Goal: Find specific page/section: Find specific page/section

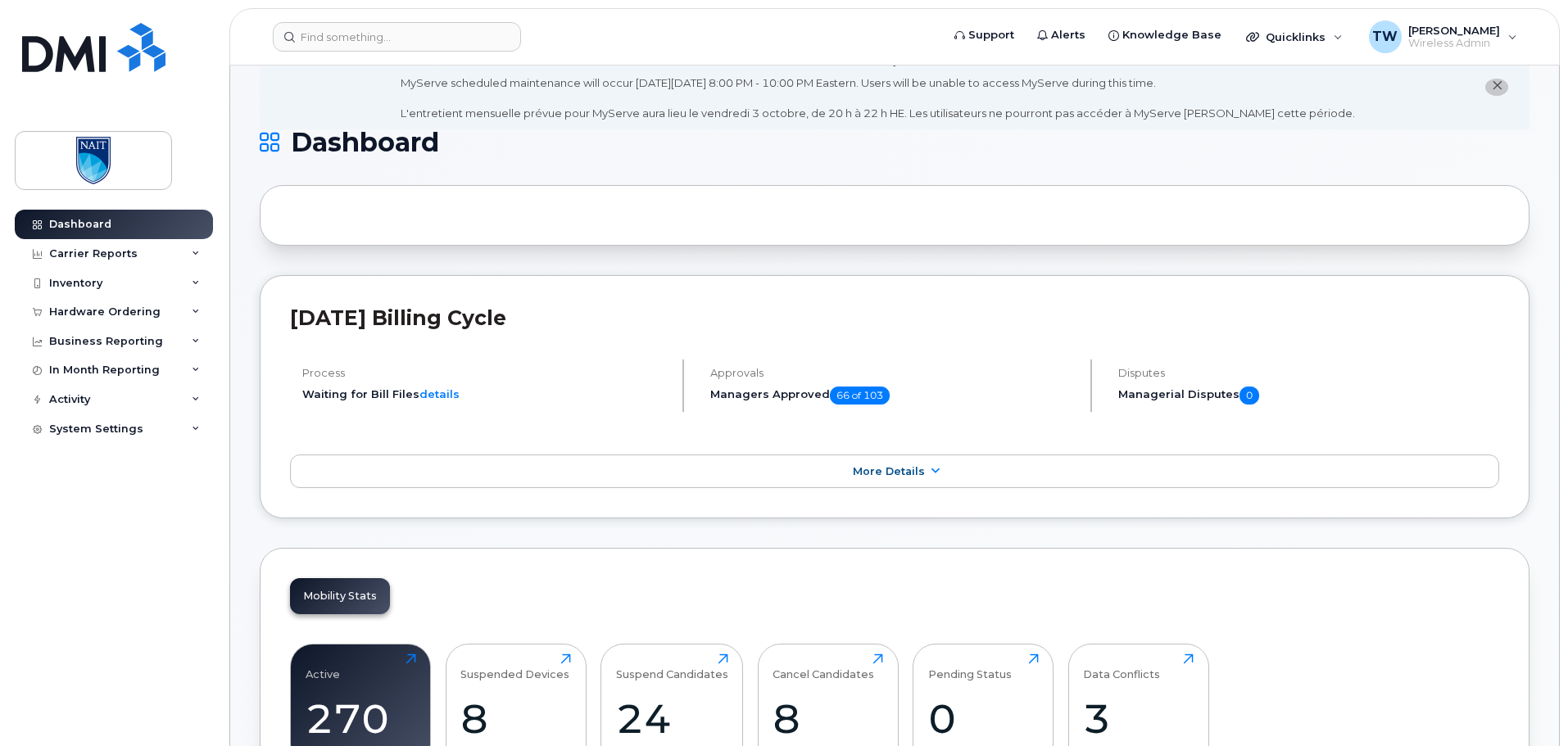
scroll to position [327, 0]
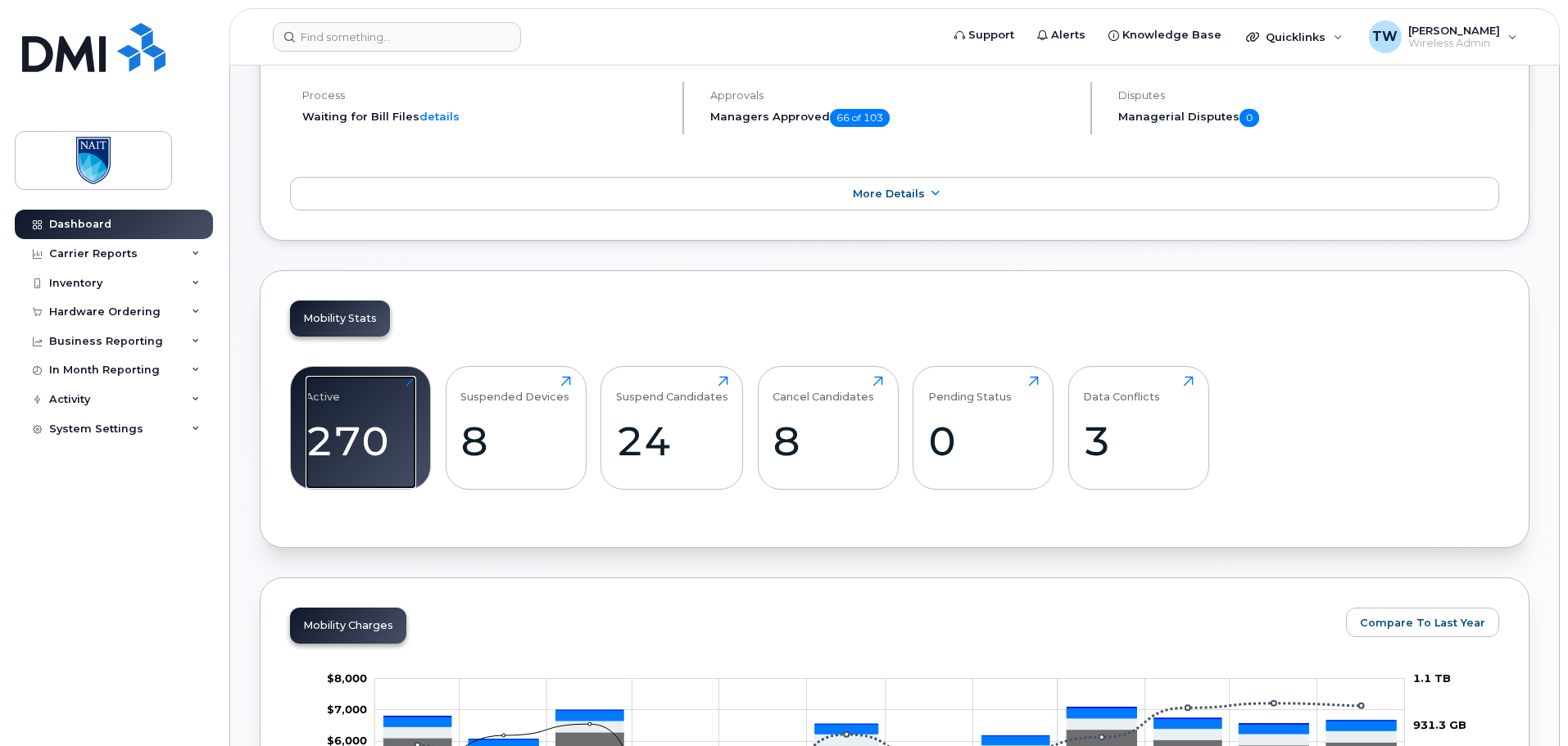
click at [358, 423] on div "270" at bounding box center [361, 441] width 111 height 49
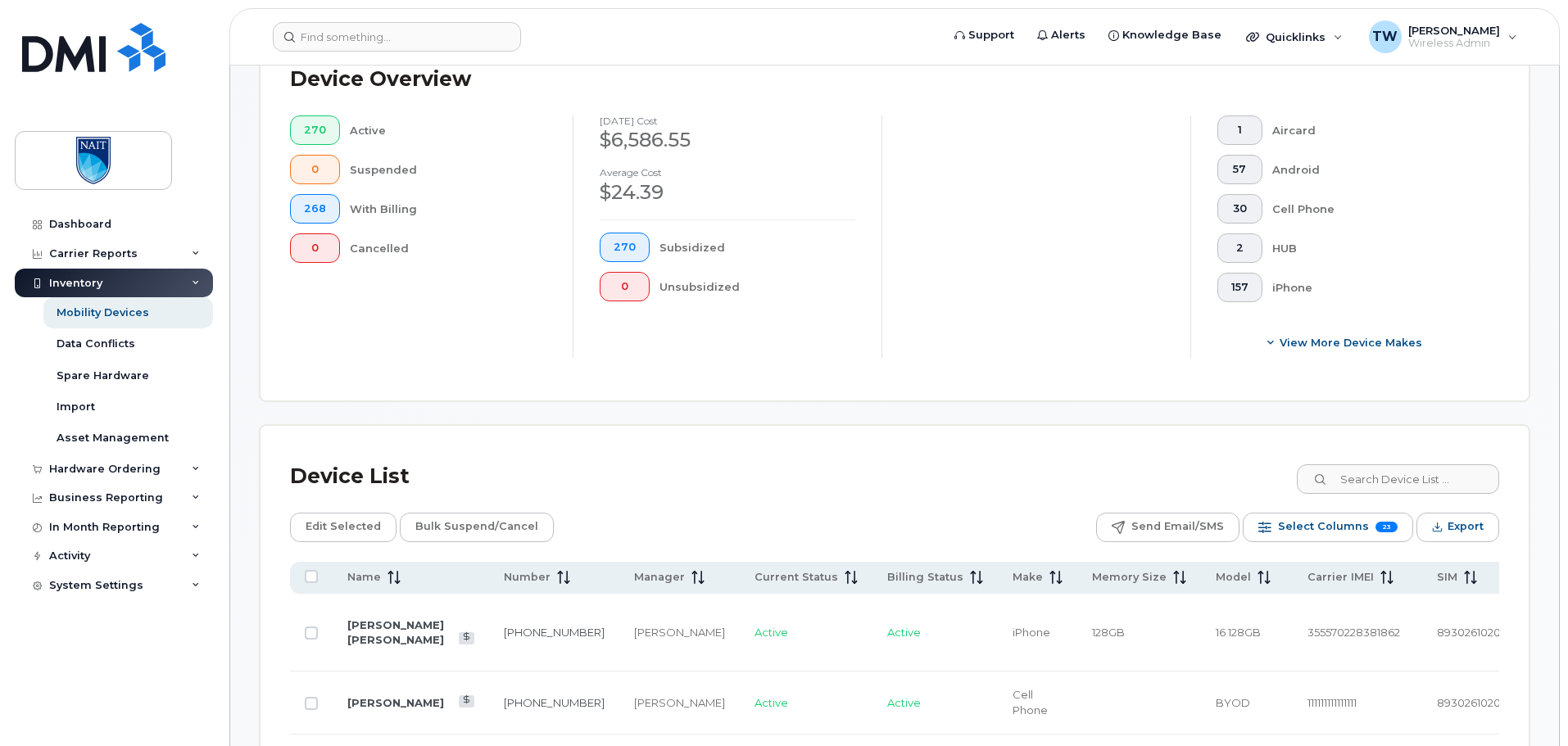
scroll to position [410, 0]
click at [1373, 479] on input at bounding box center [1397, 478] width 204 height 29
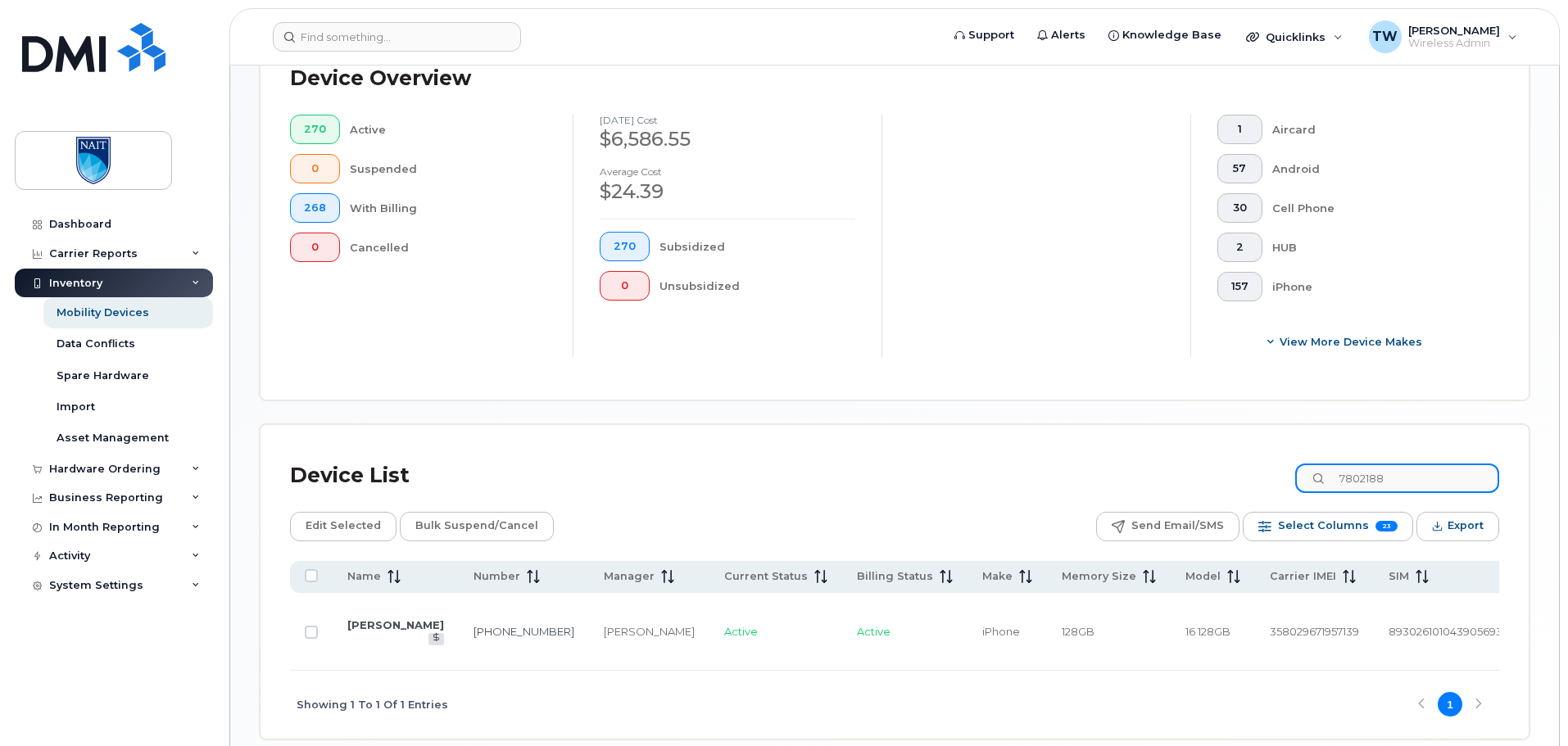
type input "78021888"
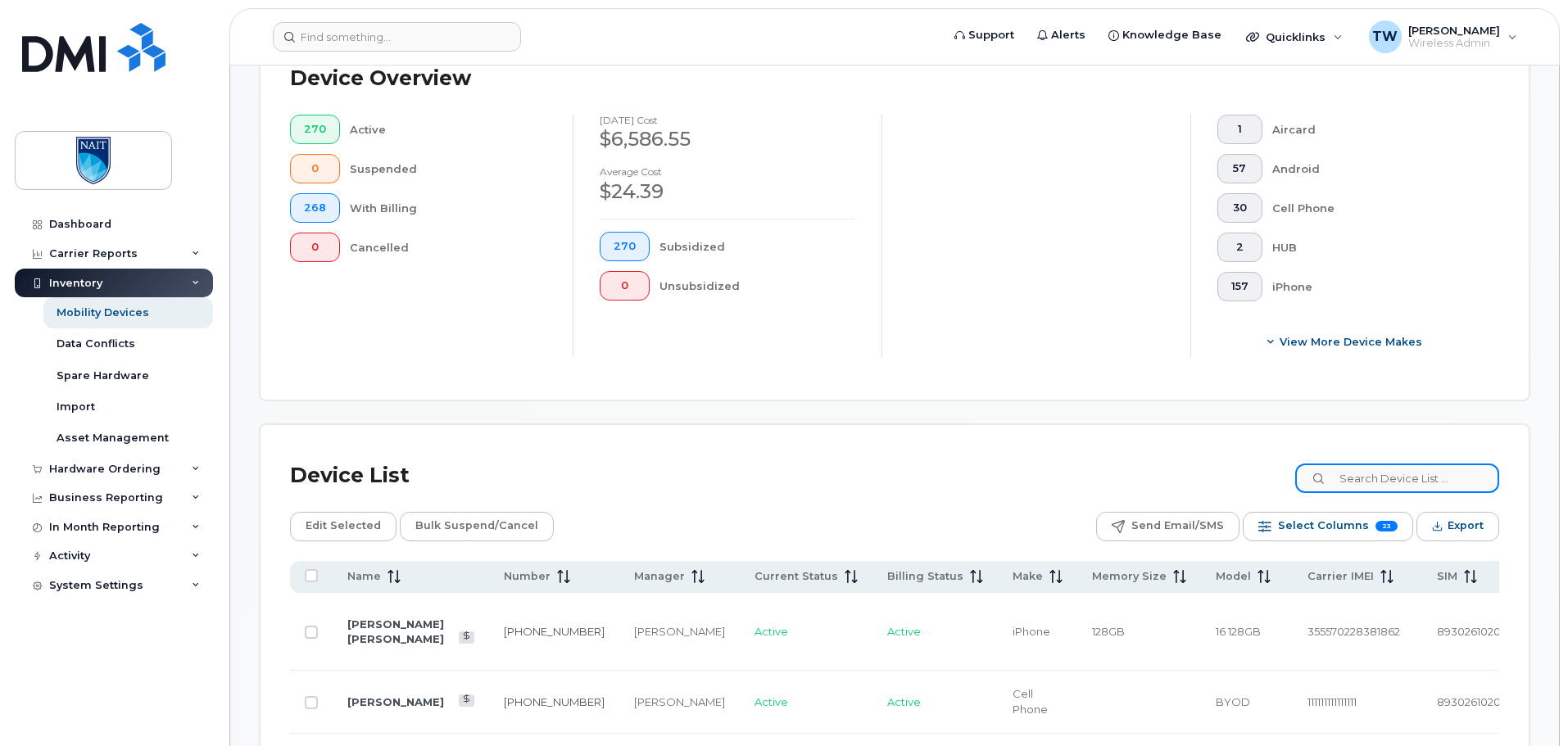
click at [1384, 481] on input at bounding box center [1397, 478] width 204 height 29
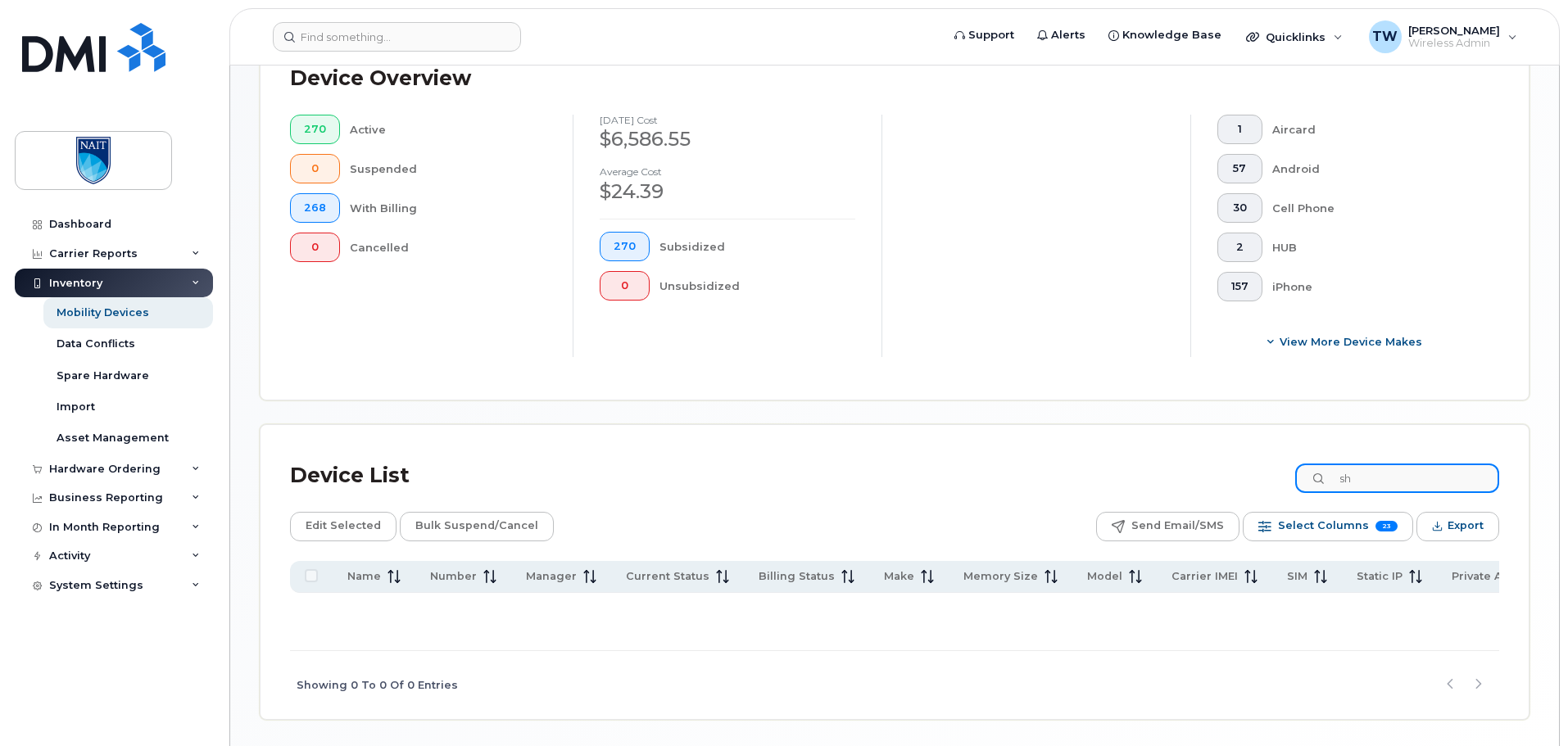
type input "s"
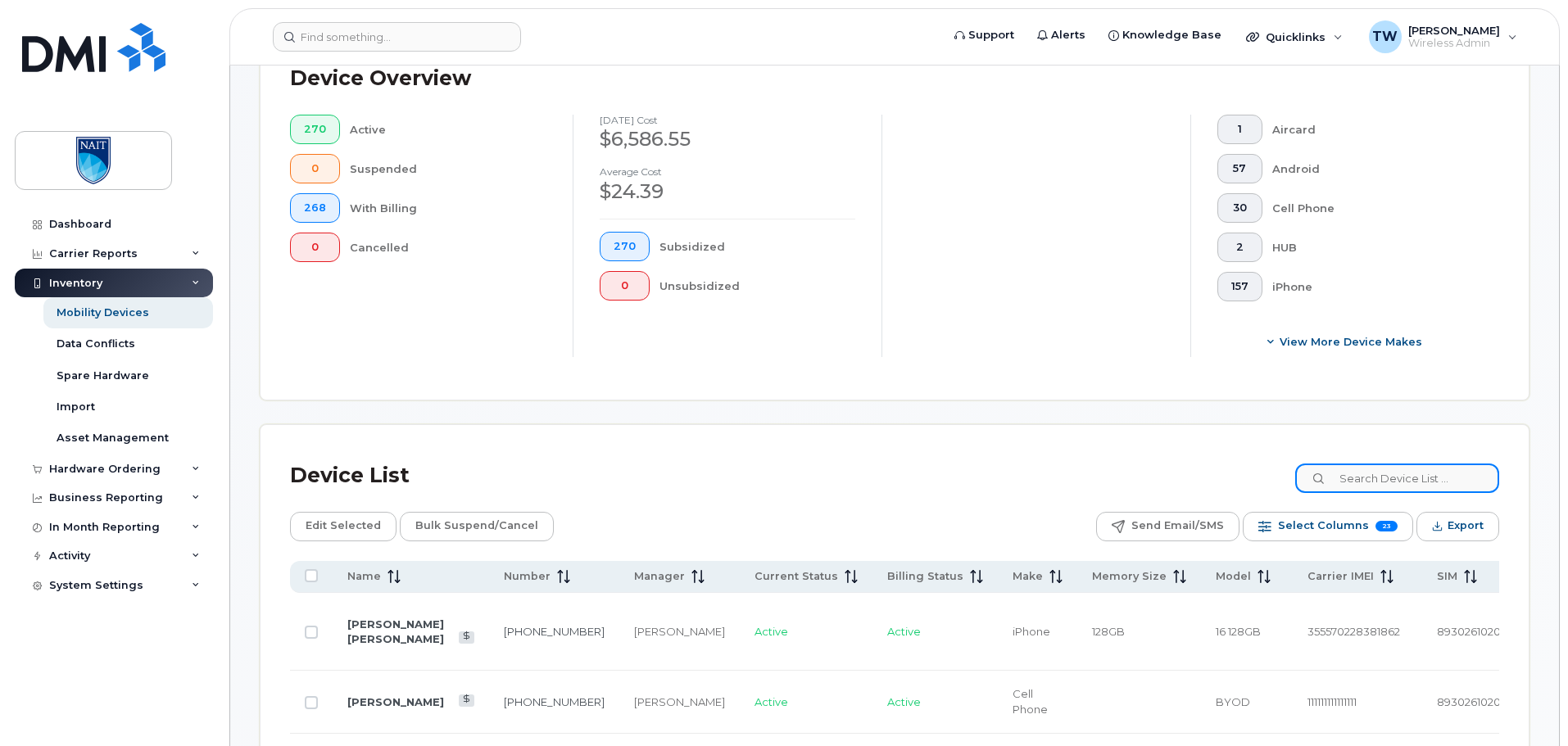
click at [1385, 480] on input at bounding box center [1397, 478] width 204 height 29
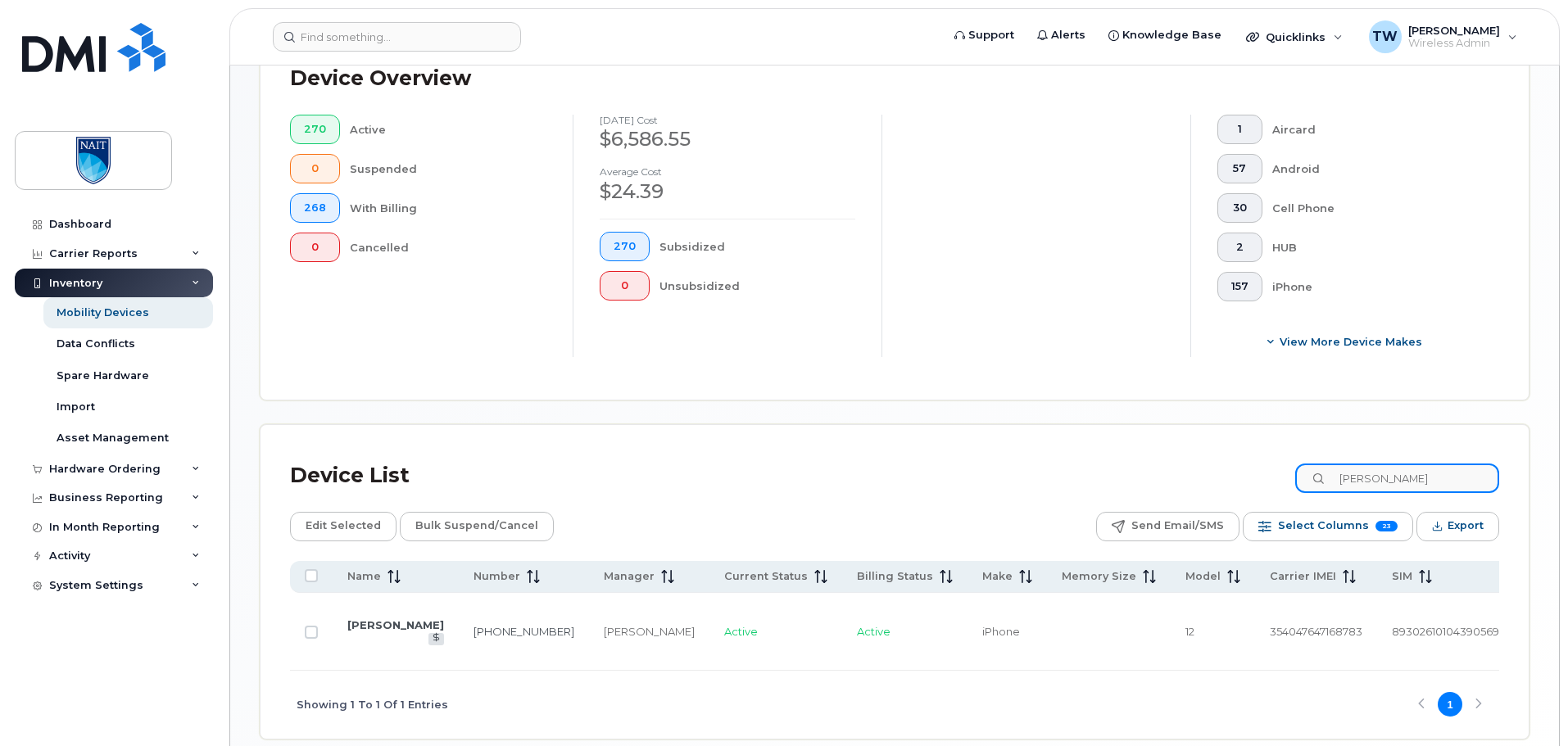
type input "melissa"
click at [365, 618] on link "Melissa Hargrove" at bounding box center [395, 624] width 96 height 13
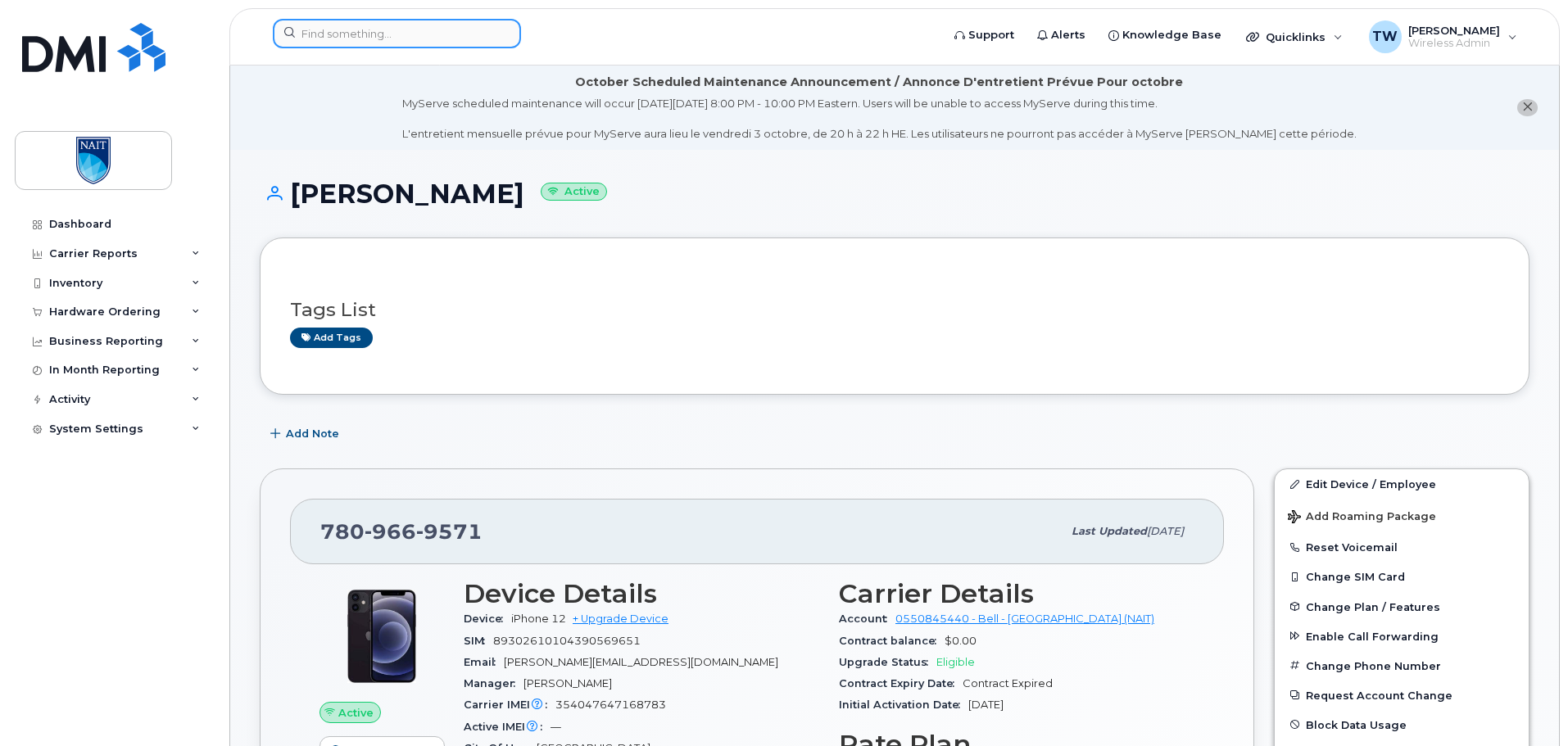
click at [422, 27] on input at bounding box center [396, 33] width 248 height 29
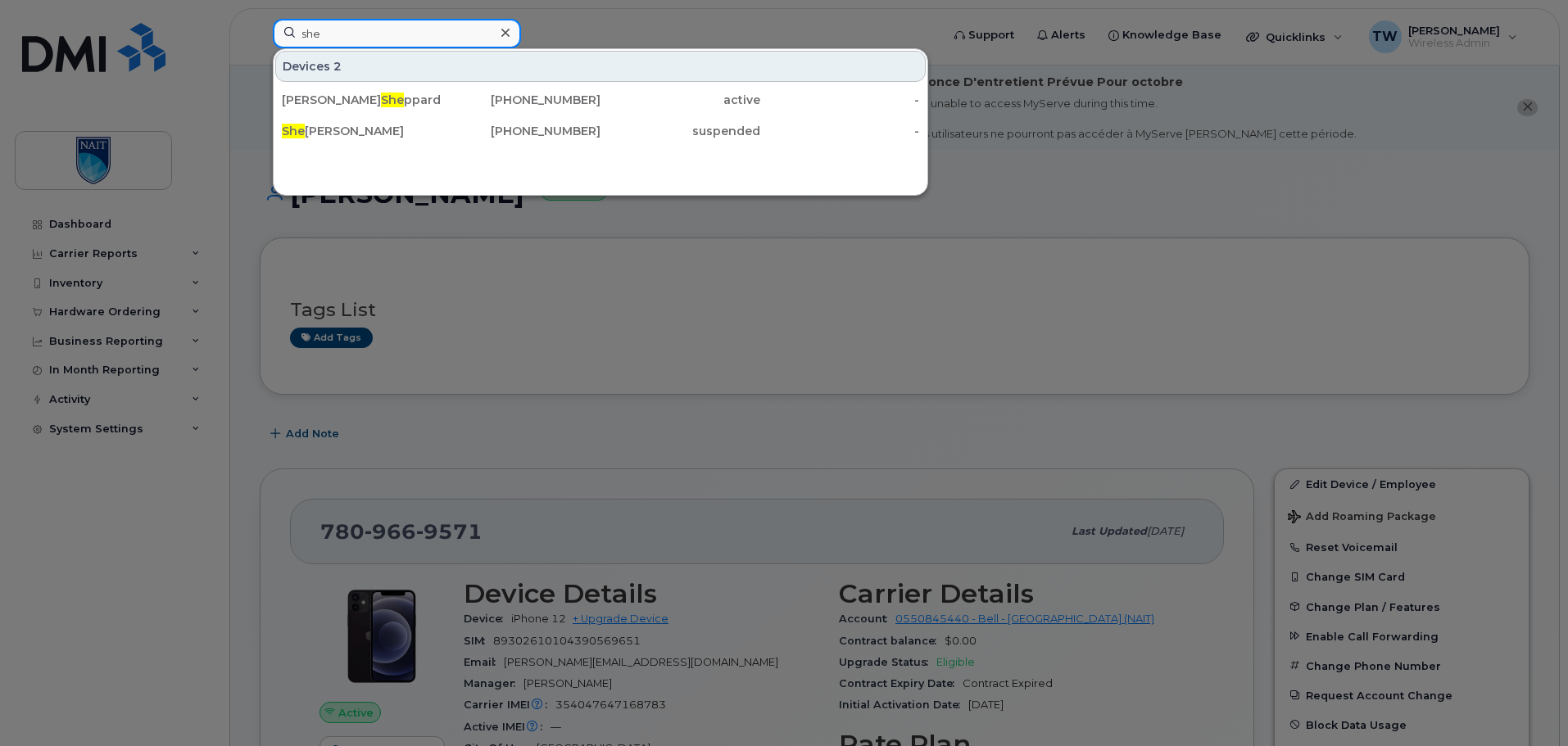
type input "she"
click at [546, 129] on div "780-218-8806" at bounding box center [521, 131] width 160 height 17
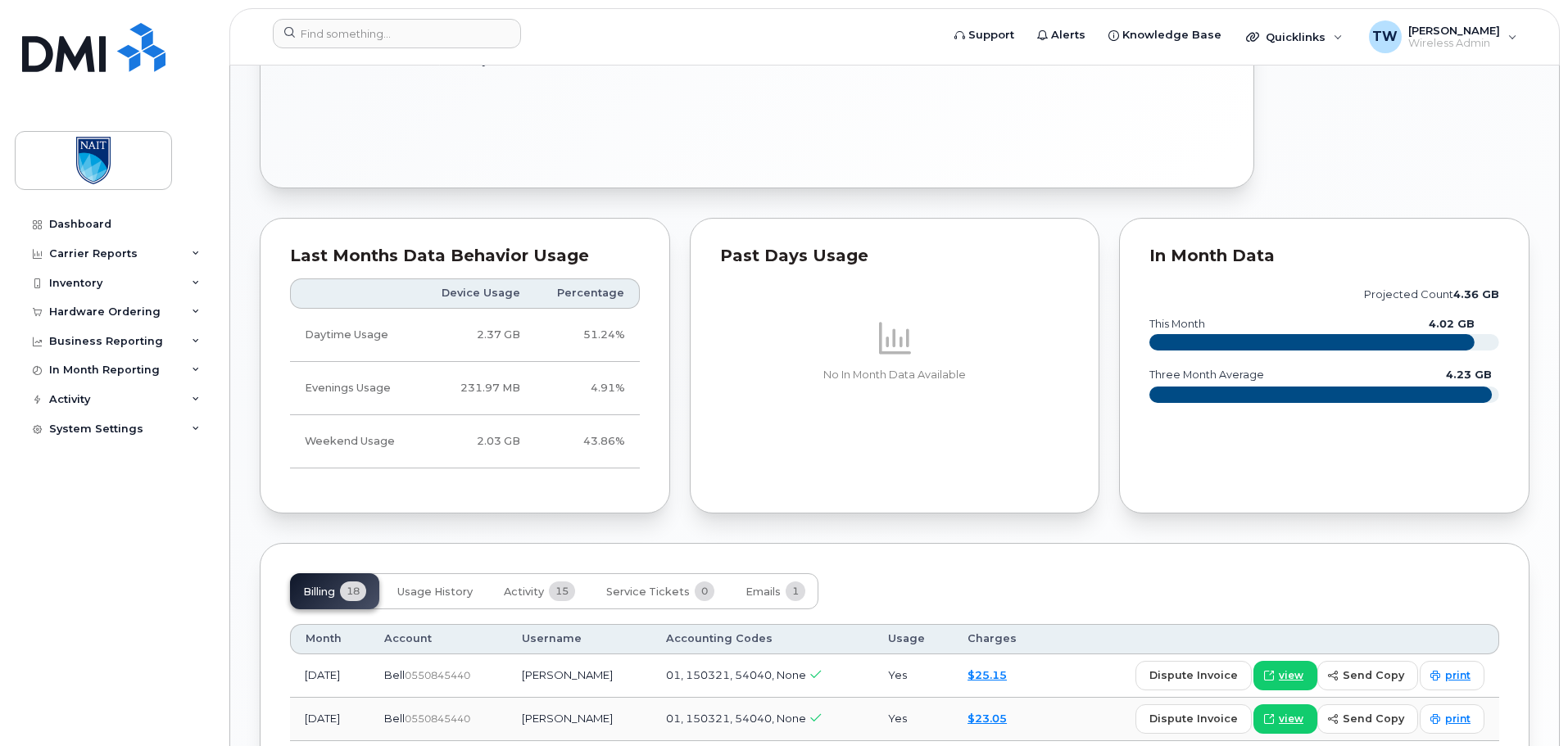
scroll to position [965, 0]
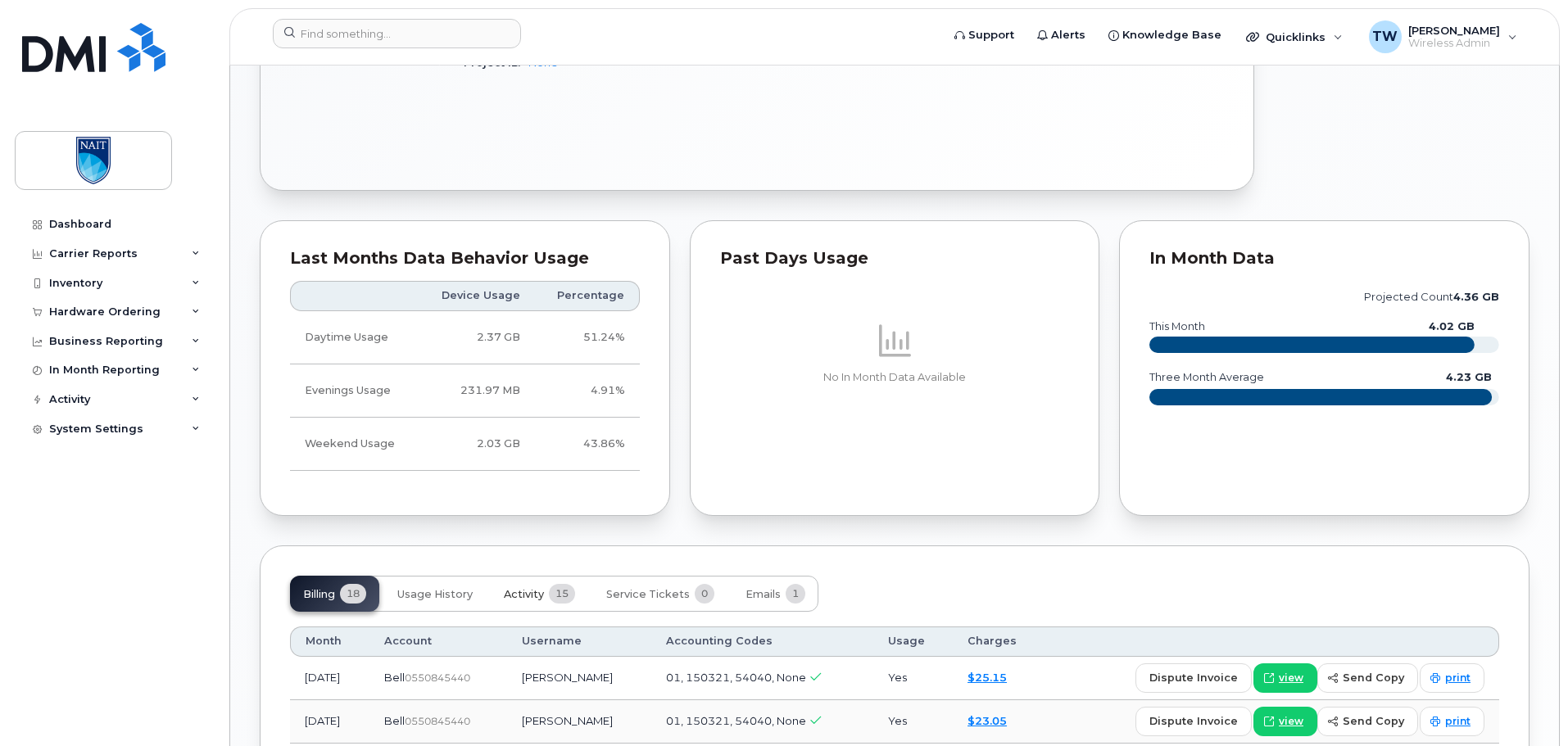
click at [529, 588] on span "Activity" at bounding box center [523, 594] width 40 height 13
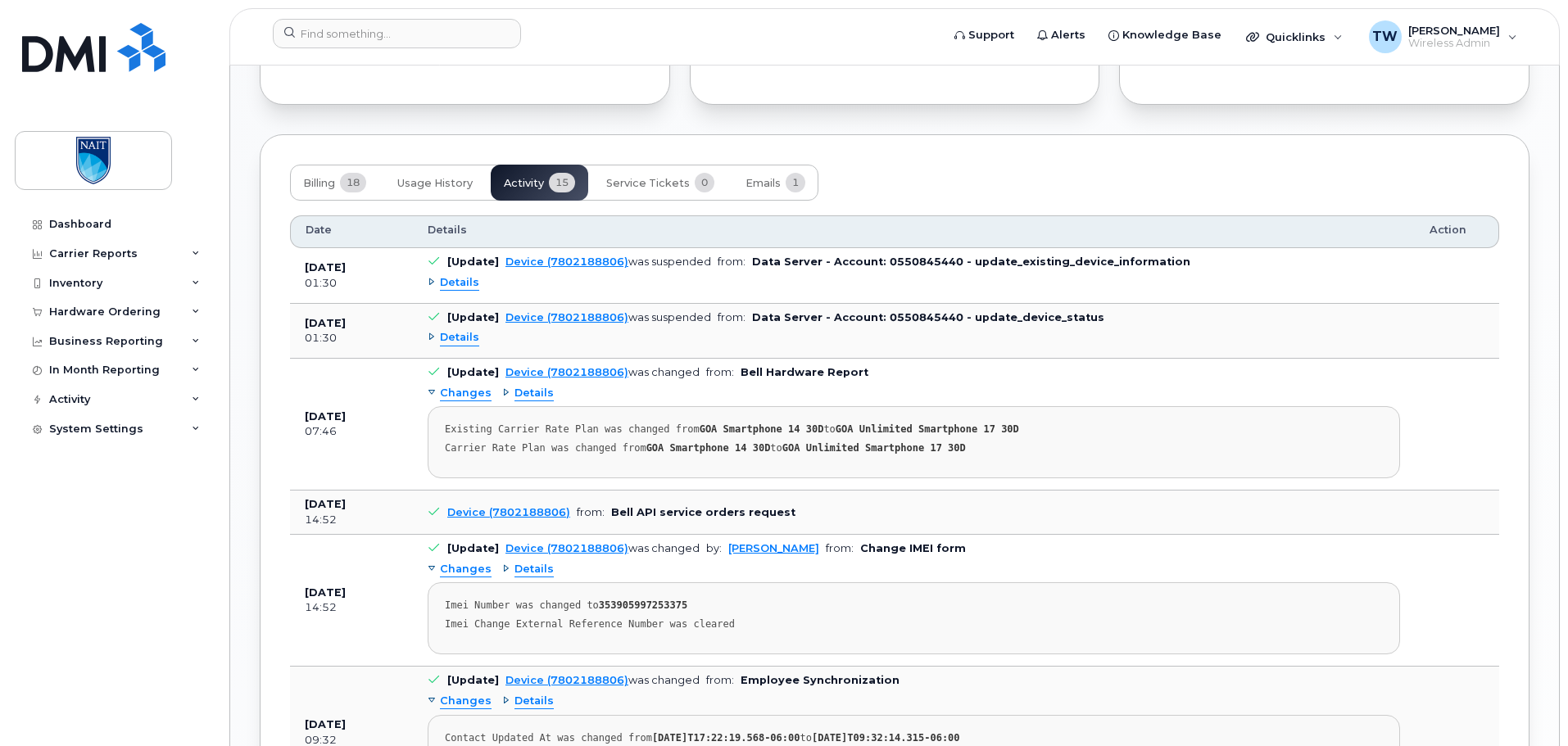
scroll to position [1374, 0]
click at [769, 183] on span "Emails" at bounding box center [763, 184] width 35 height 13
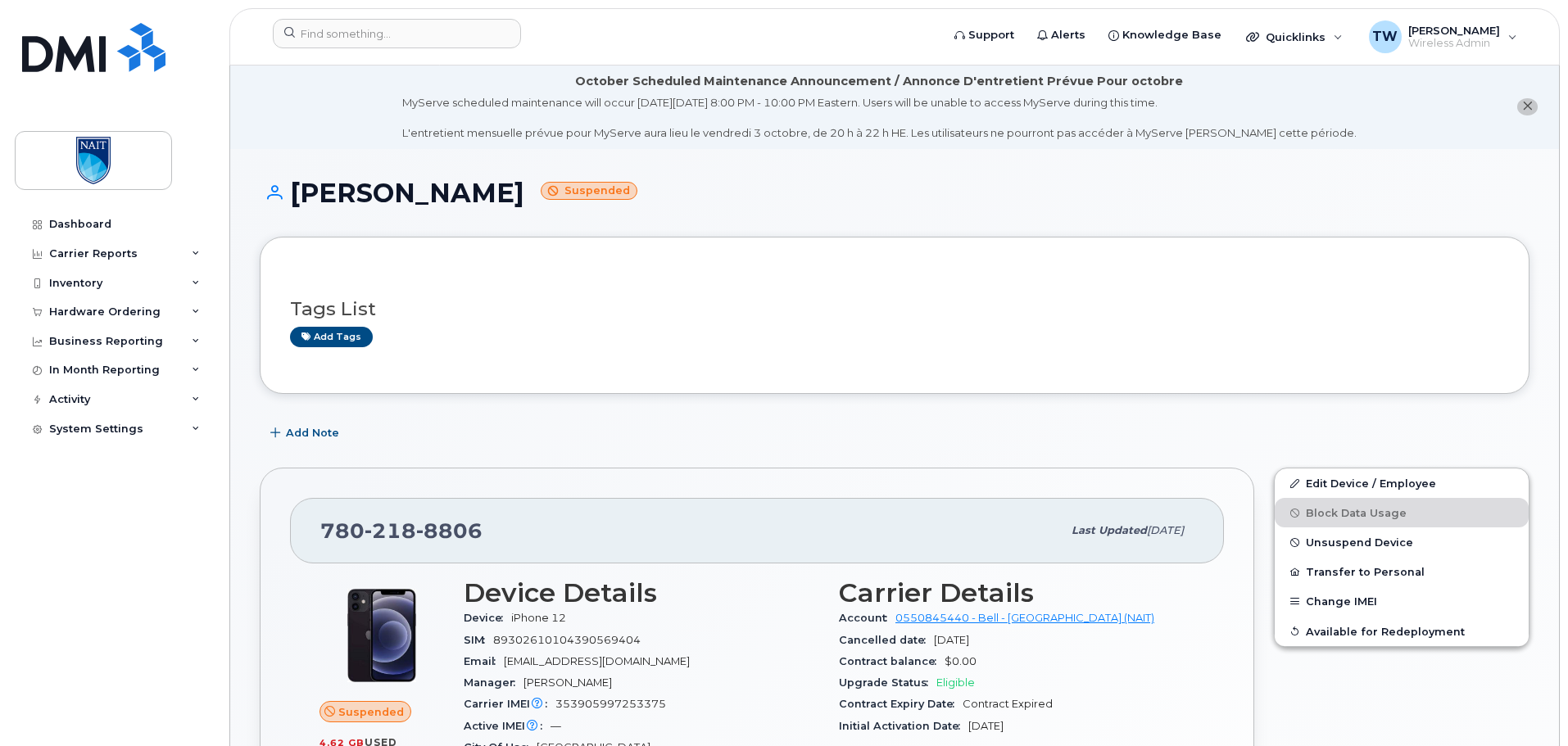
scroll to position [0, 0]
